Goal: Task Accomplishment & Management: Manage account settings

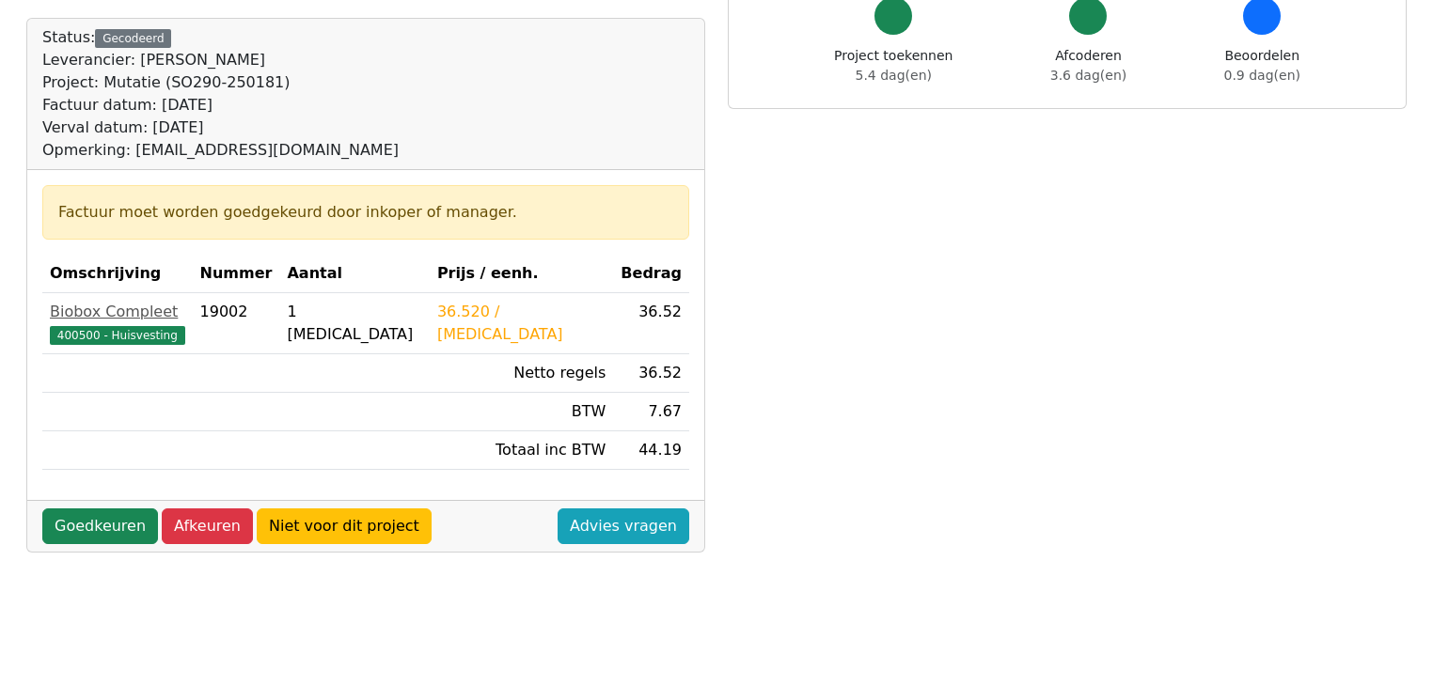
scroll to position [150, 0]
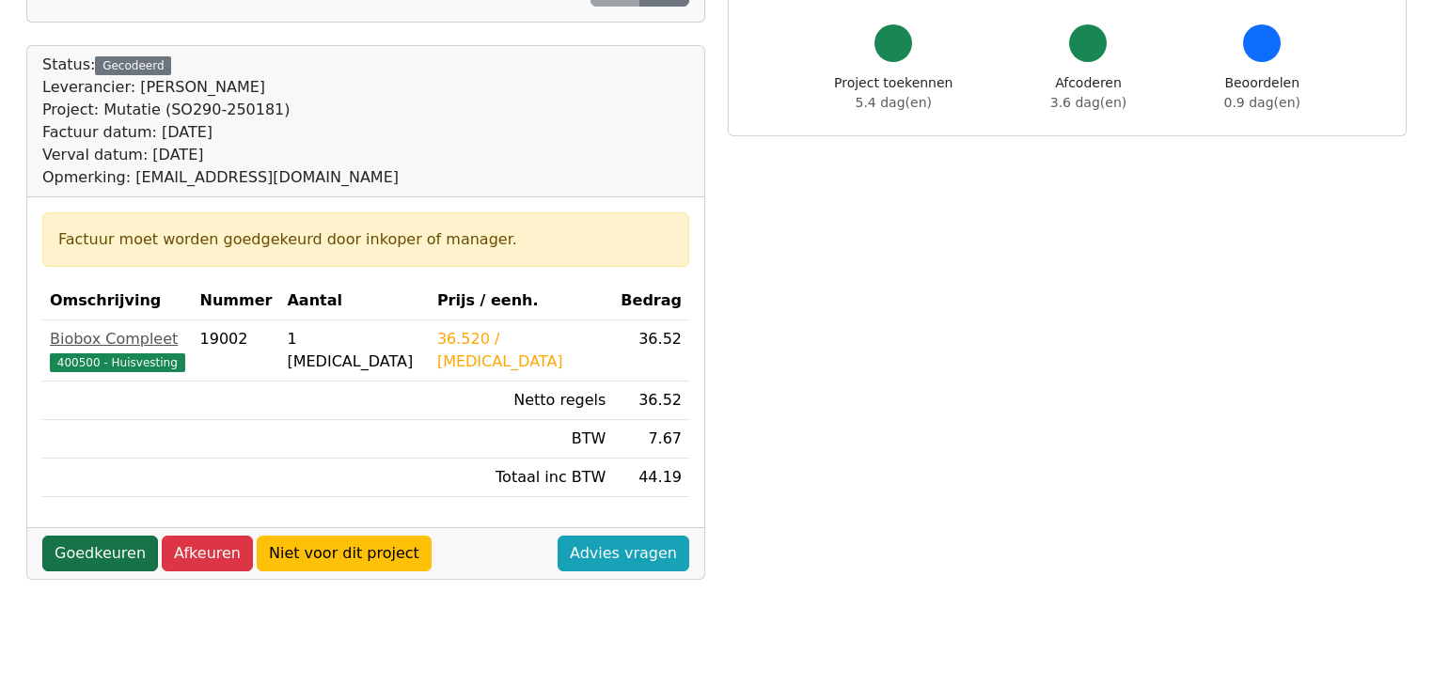
click at [115, 549] on link "Goedkeuren" at bounding box center [100, 554] width 116 height 36
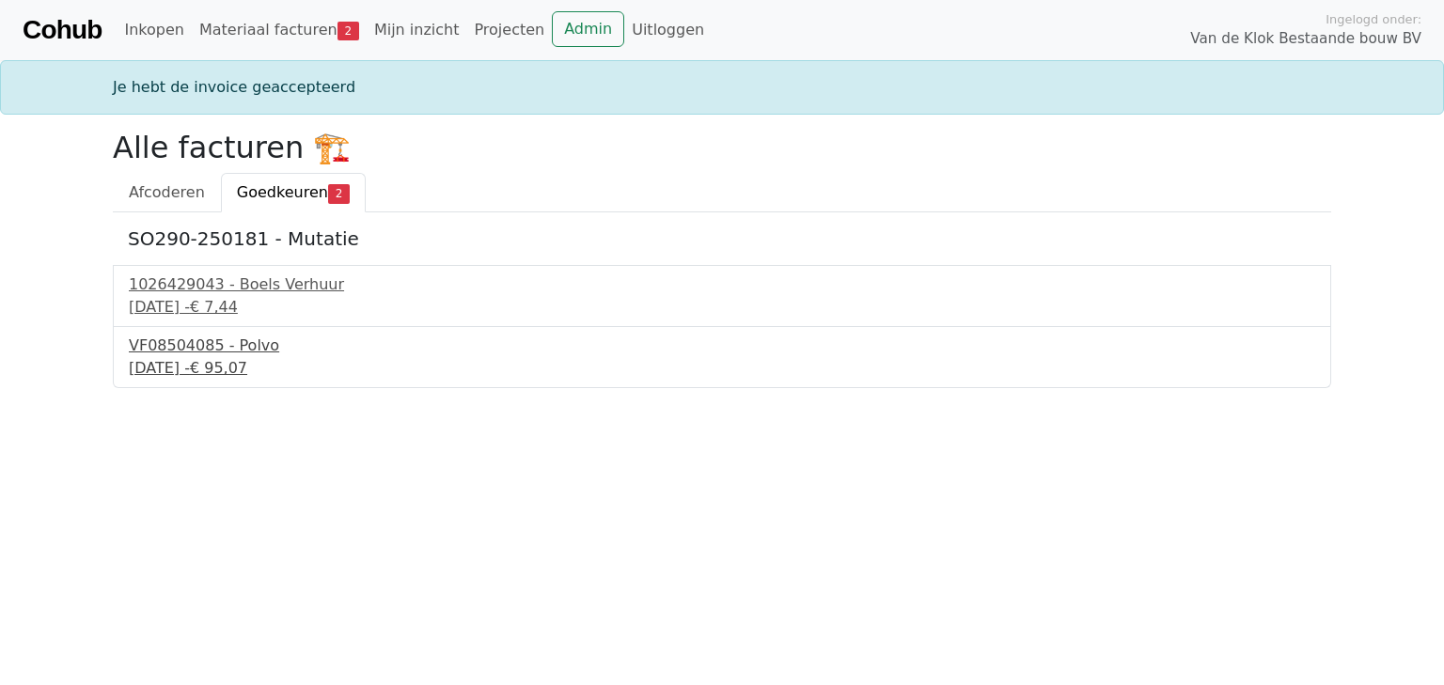
click at [193, 354] on div "VF08504085 - Polvo" at bounding box center [722, 346] width 1187 height 23
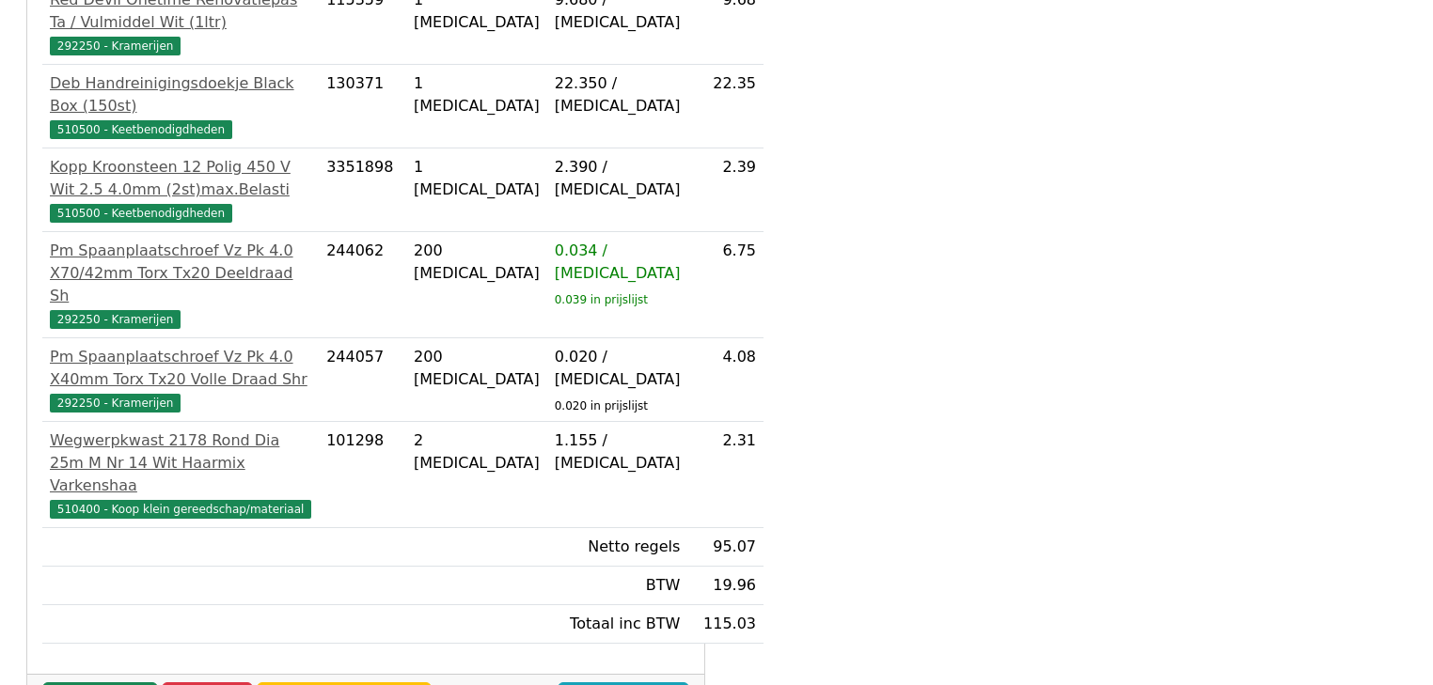
scroll to position [1181, 0]
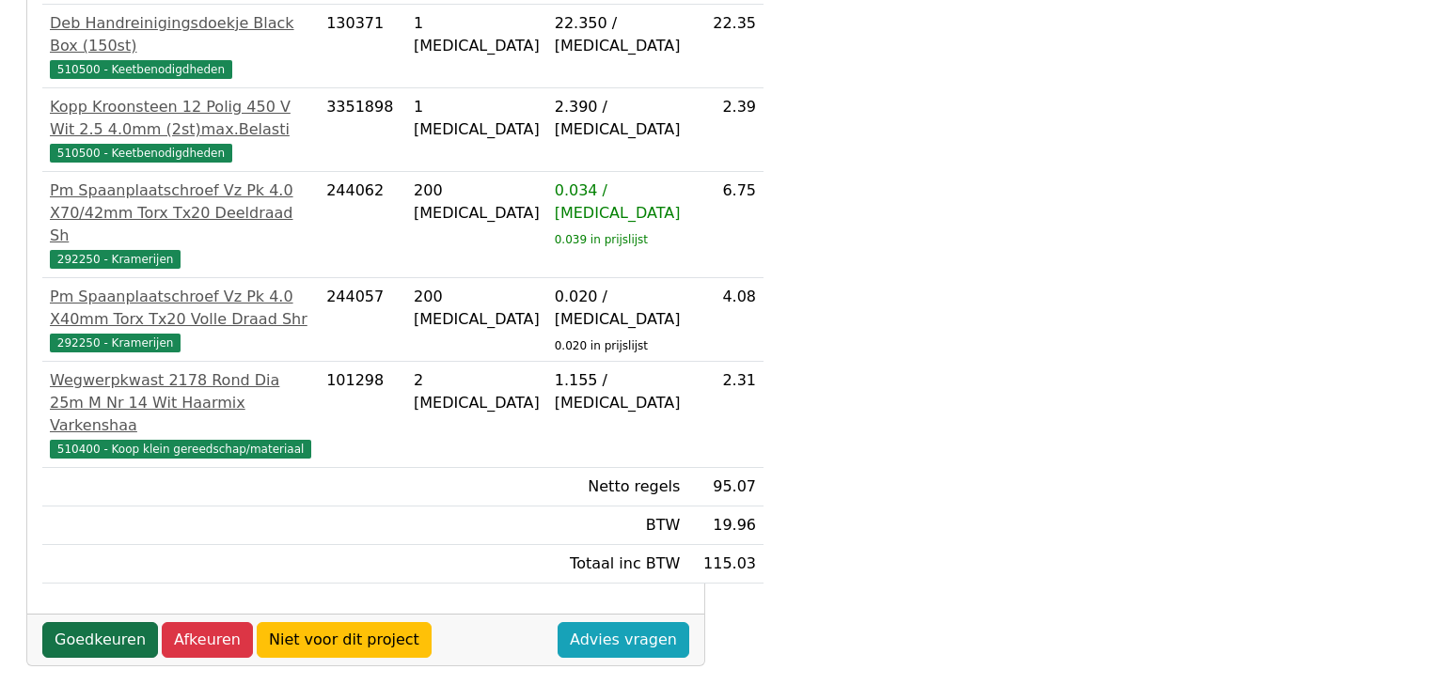
click at [107, 622] on link "Goedkeuren" at bounding box center [100, 640] width 116 height 36
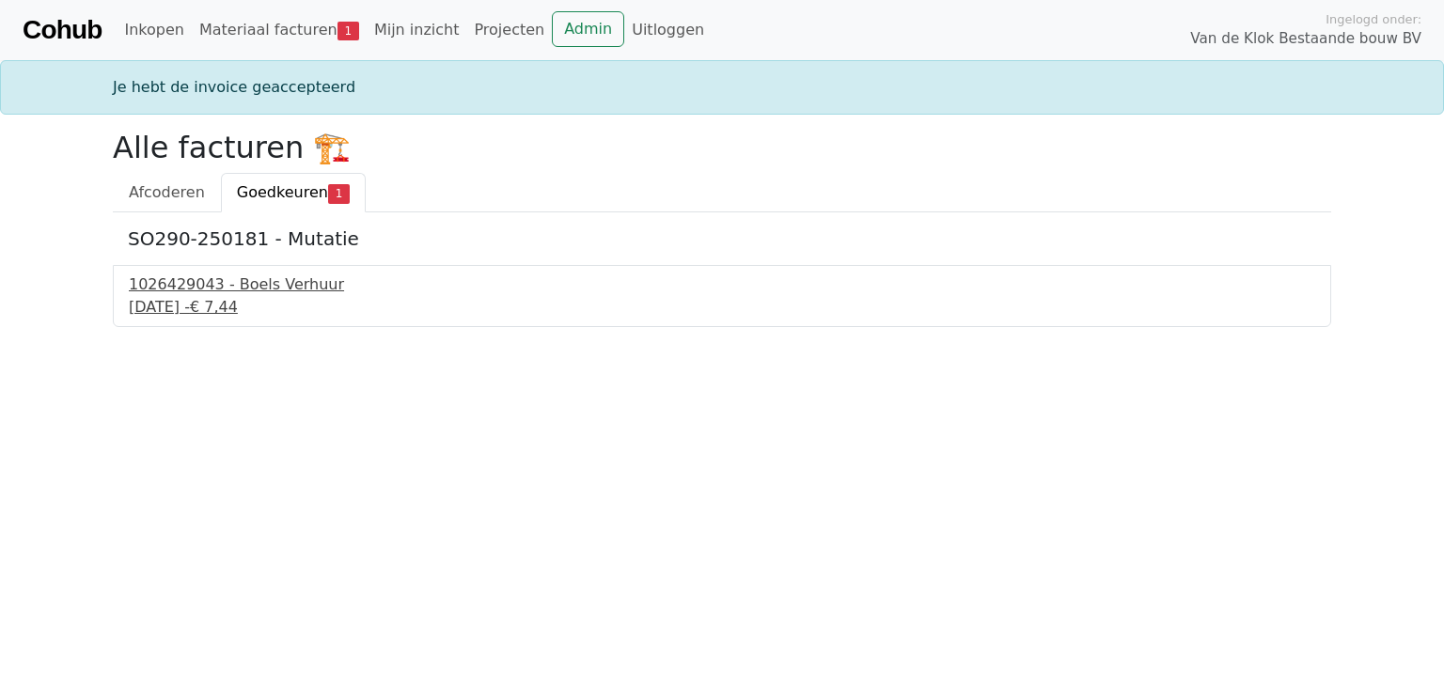
click at [265, 283] on div "1026429043 - Boels Verhuur" at bounding box center [722, 285] width 1187 height 23
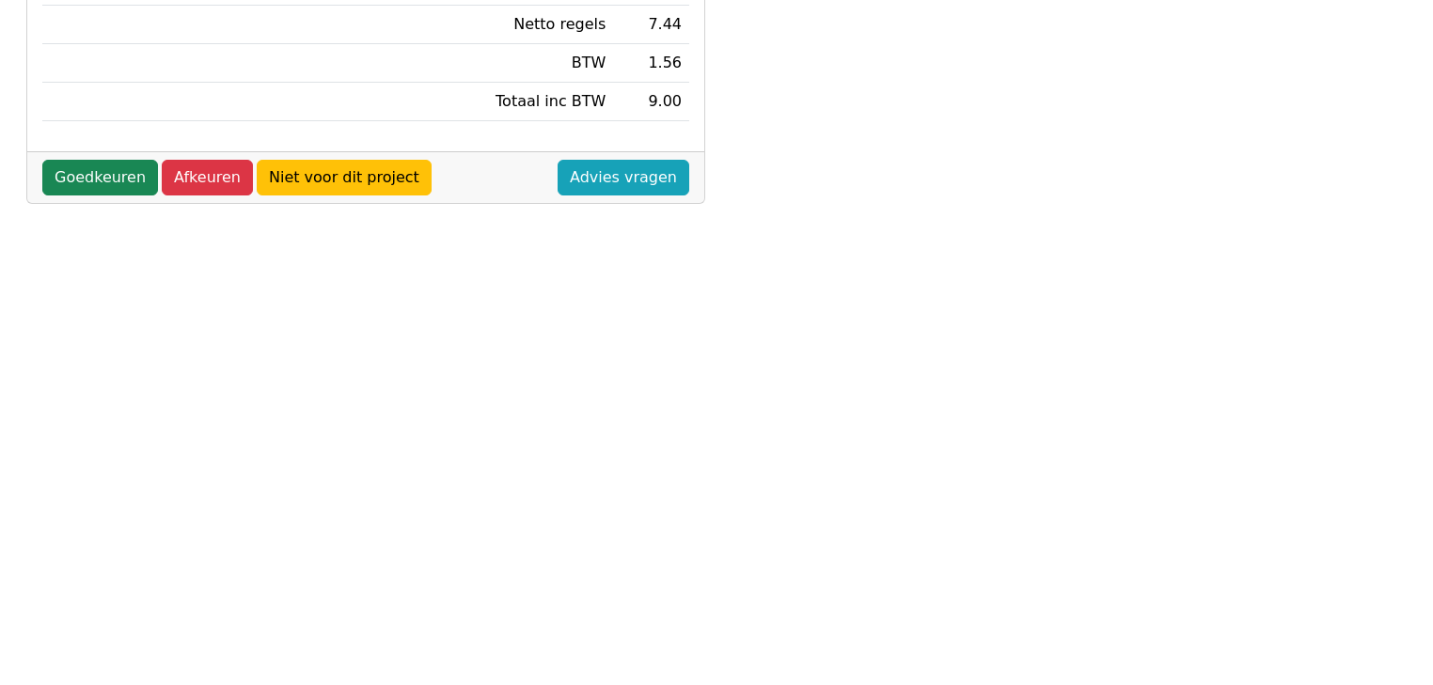
scroll to position [708, 0]
